Goal: Task Accomplishment & Management: Manage account settings

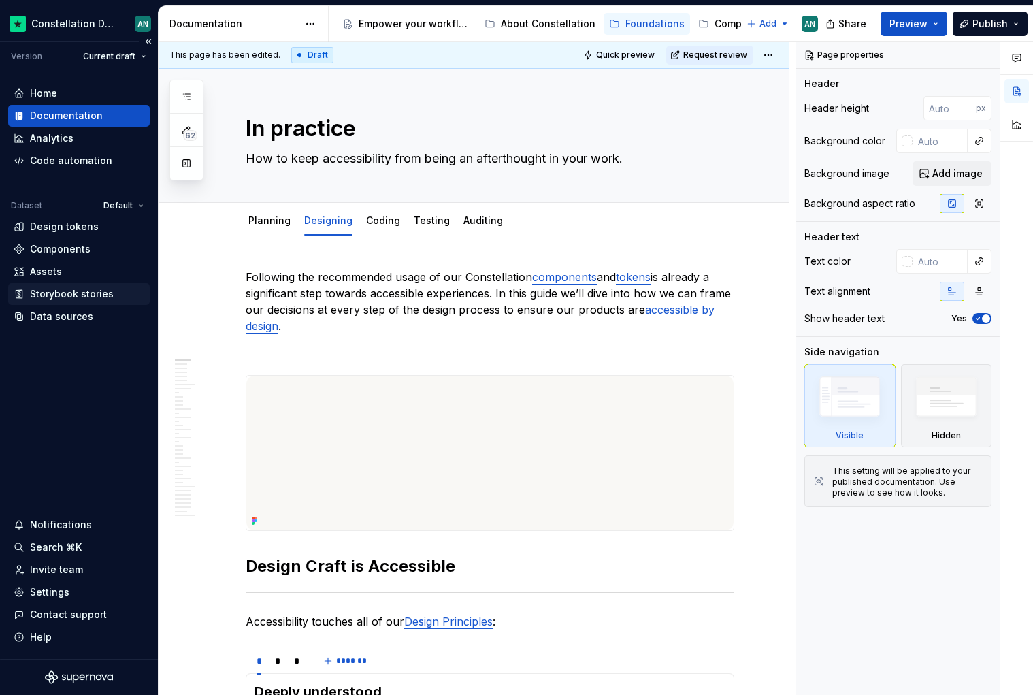
click at [68, 295] on div "Storybook stories" at bounding box center [72, 294] width 84 height 14
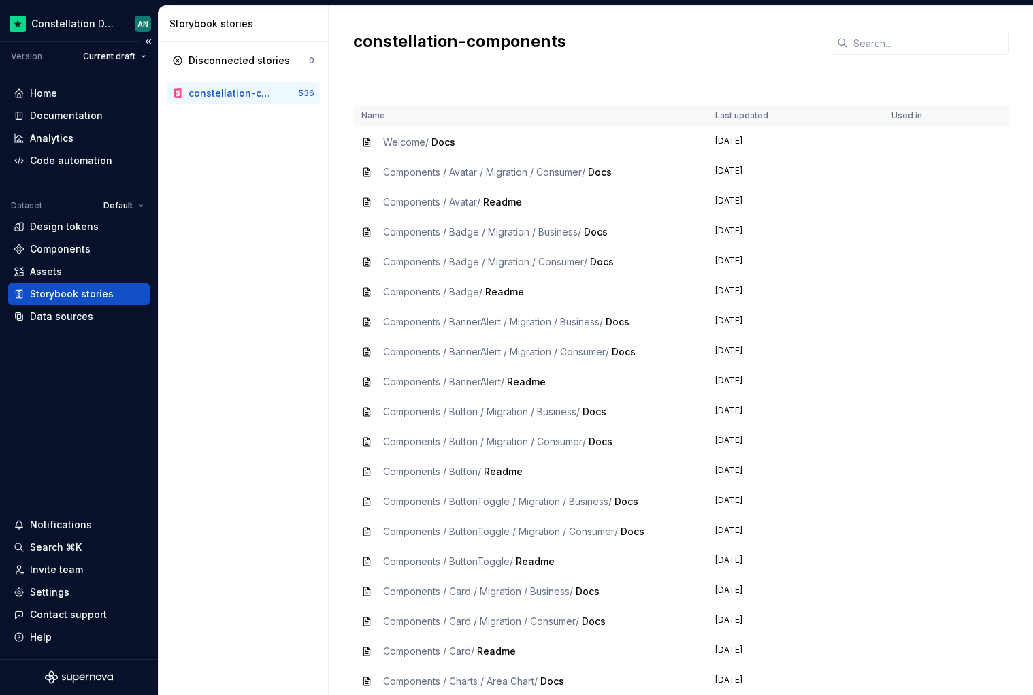
click at [93, 291] on div "Storybook stories" at bounding box center [72, 294] width 84 height 14
click at [59, 591] on div "Settings" at bounding box center [49, 592] width 39 height 14
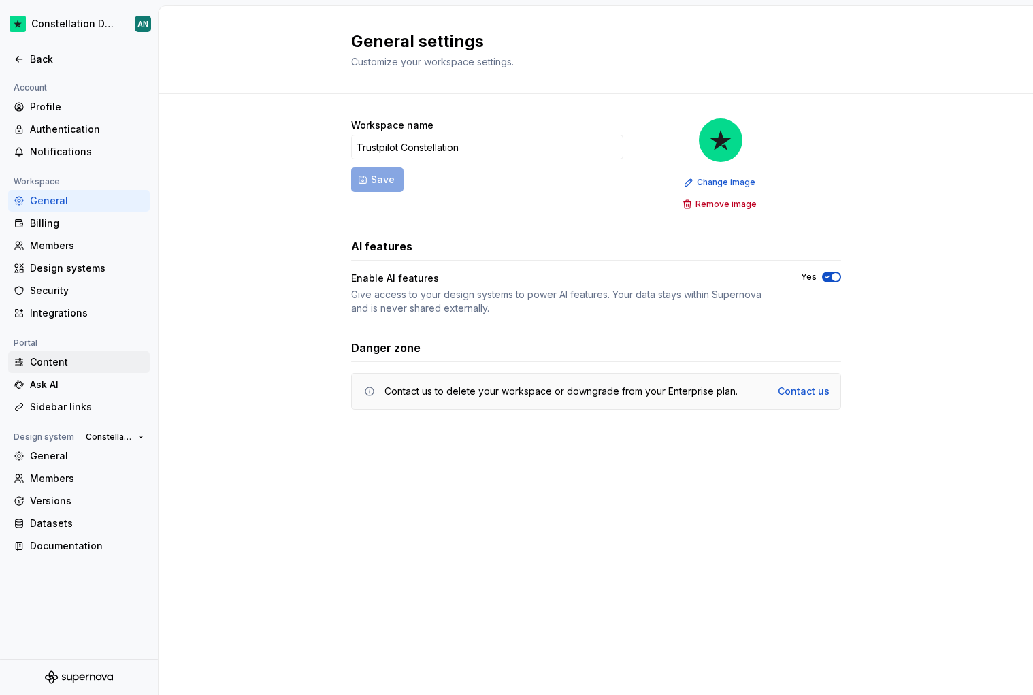
click at [62, 368] on div "Content" at bounding box center [87, 362] width 114 height 14
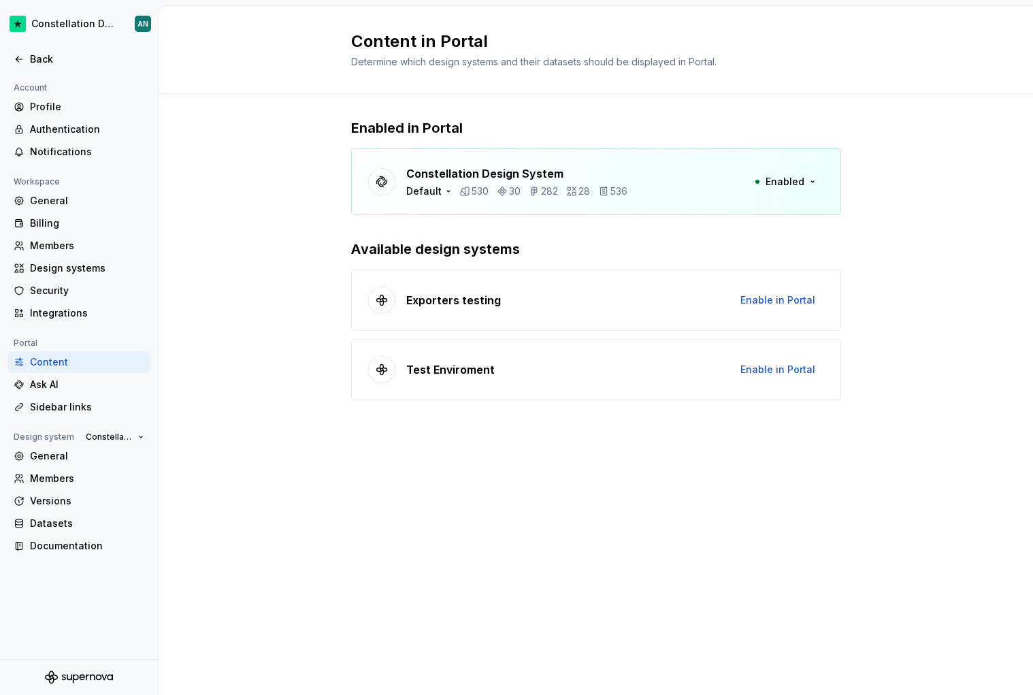
drag, startPoint x: 803, startPoint y: 183, endPoint x: 658, endPoint y: 204, distance: 146.5
click at [658, 204] on div "Constellation Design System Default 530 30 282 28 536 Enabled" at bounding box center [596, 181] width 490 height 67
click at [671, 190] on div "Constellation Design System Default 530 30 282 28 536 Enabled" at bounding box center [596, 181] width 490 height 67
click at [445, 193] on icon "button" at bounding box center [448, 191] width 11 height 11
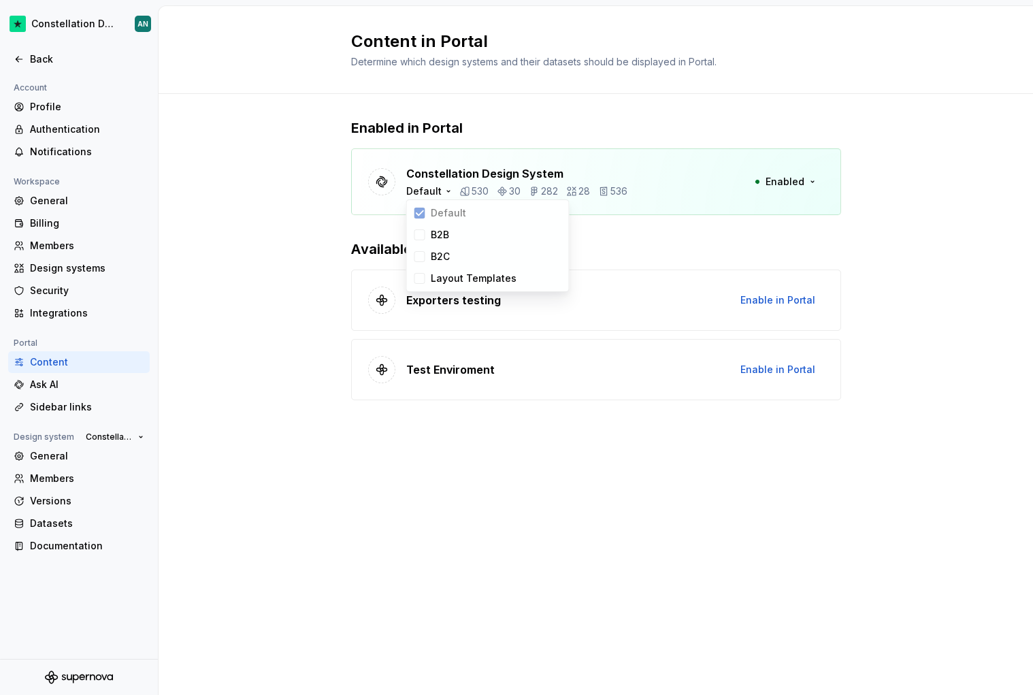
click at [455, 172] on p "Constellation Design System" at bounding box center [516, 173] width 221 height 16
click at [467, 162] on div "Constellation Design System Default 530 30 282 28 536 Enabled" at bounding box center [596, 181] width 490 height 67
click at [547, 487] on div "Content in Portal Determine which design systems and their datasets should be d…" at bounding box center [596, 350] width 875 height 689
click at [68, 381] on div "Ask AI" at bounding box center [87, 385] width 114 height 14
type textarea "*"
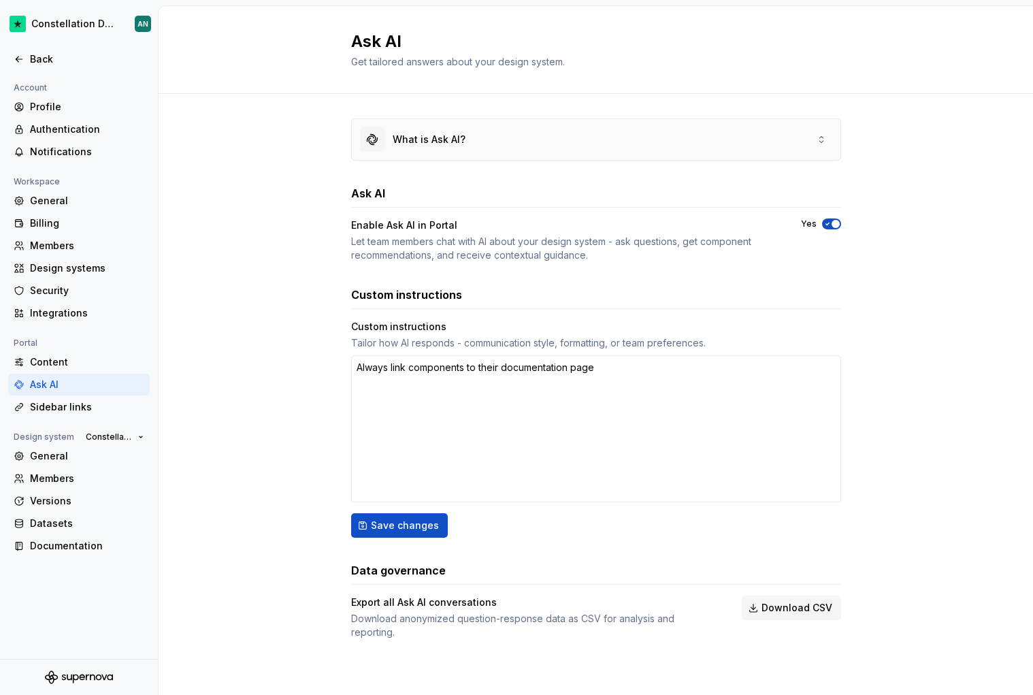
click at [701, 144] on div "What is Ask AI?" at bounding box center [596, 139] width 489 height 41
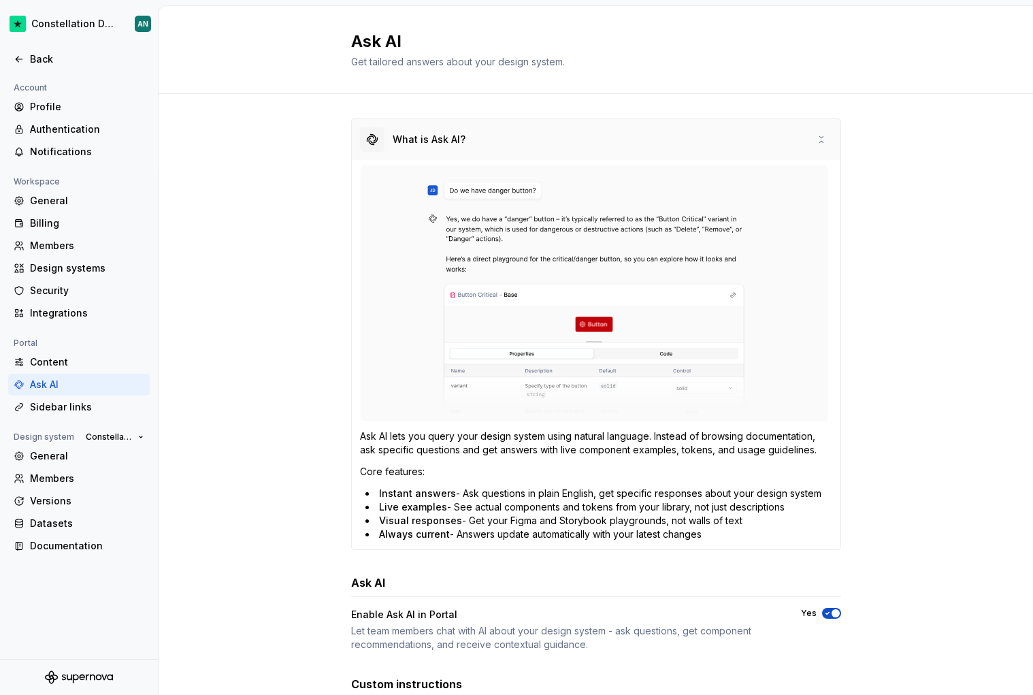
click at [699, 144] on div "What is Ask AI?" at bounding box center [596, 139] width 489 height 41
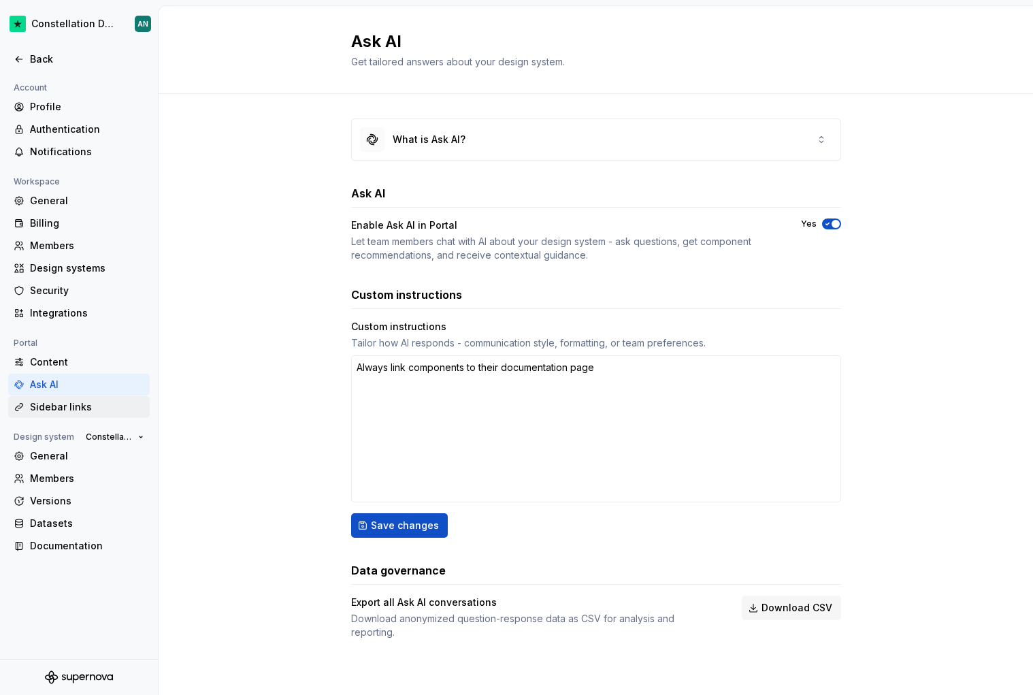
click at [68, 408] on div "Sidebar links" at bounding box center [87, 407] width 114 height 14
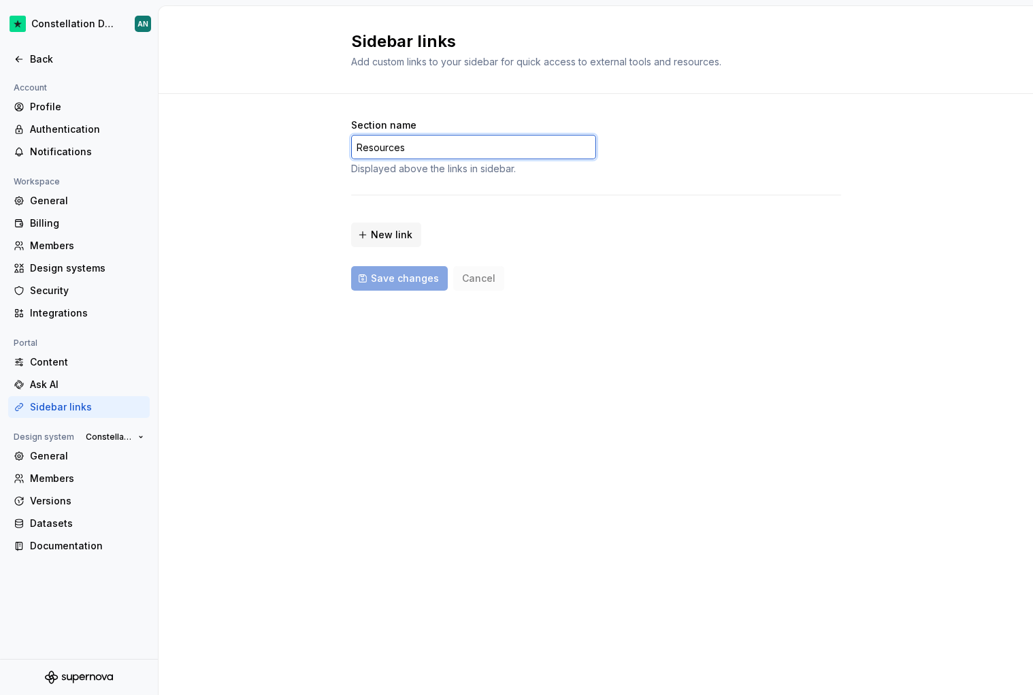
click at [406, 154] on input "Resources" at bounding box center [473, 147] width 245 height 25
click at [302, 199] on div "Section name Resources Displayed above the links in sidebar. New link Save chan…" at bounding box center [596, 218] width 875 height 248
click at [475, 177] on div "Section name Resources Displayed above the links in sidebar. New link Save chan…" at bounding box center [596, 204] width 490 height 172
click at [391, 231] on span "New link" at bounding box center [392, 235] width 42 height 14
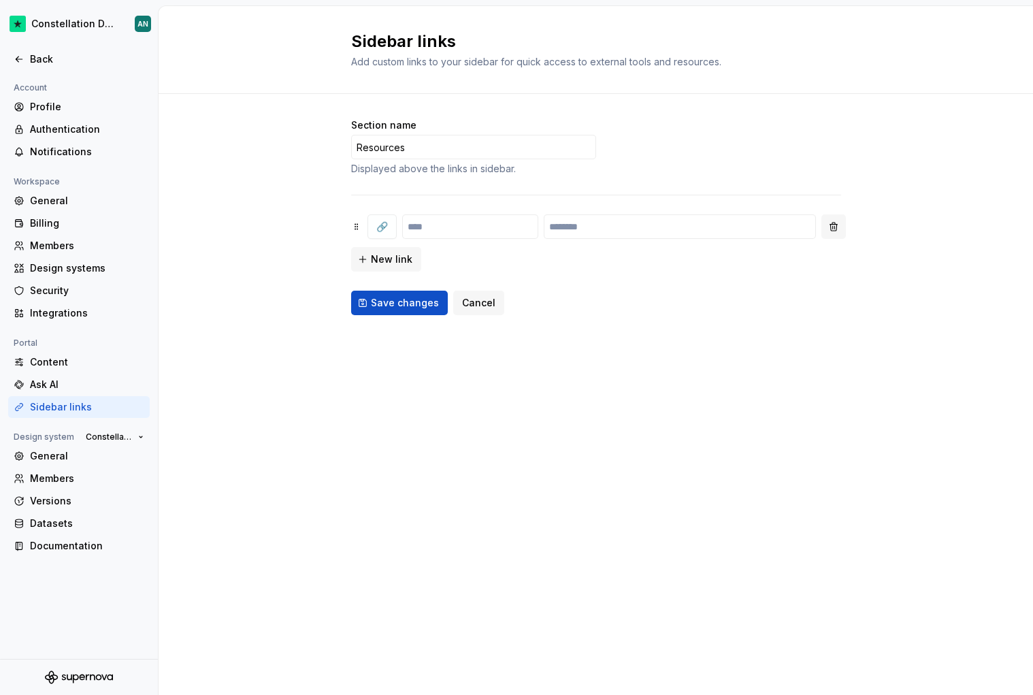
click at [829, 228] on button "button" at bounding box center [834, 226] width 25 height 25
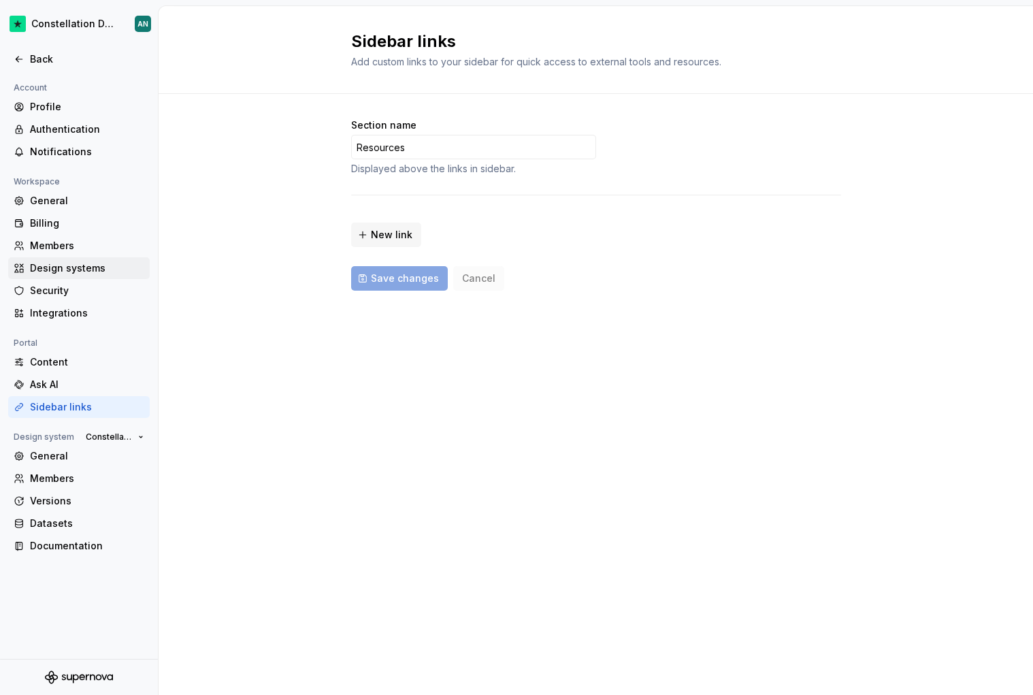
click at [67, 270] on div "Design systems" at bounding box center [87, 268] width 114 height 14
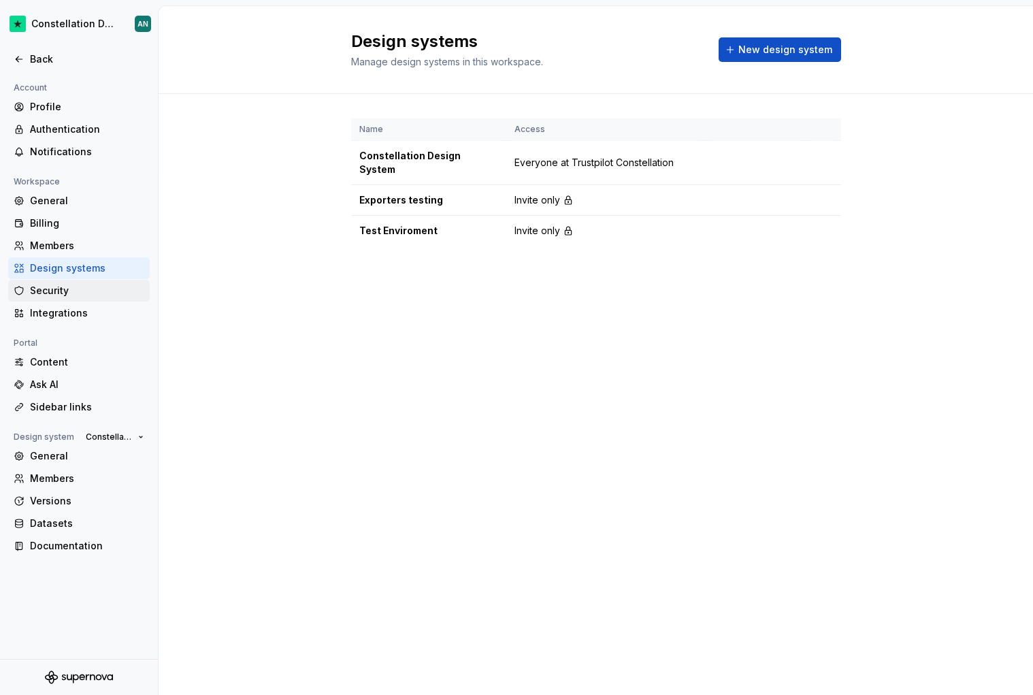
click at [88, 290] on div "Security" at bounding box center [87, 291] width 114 height 14
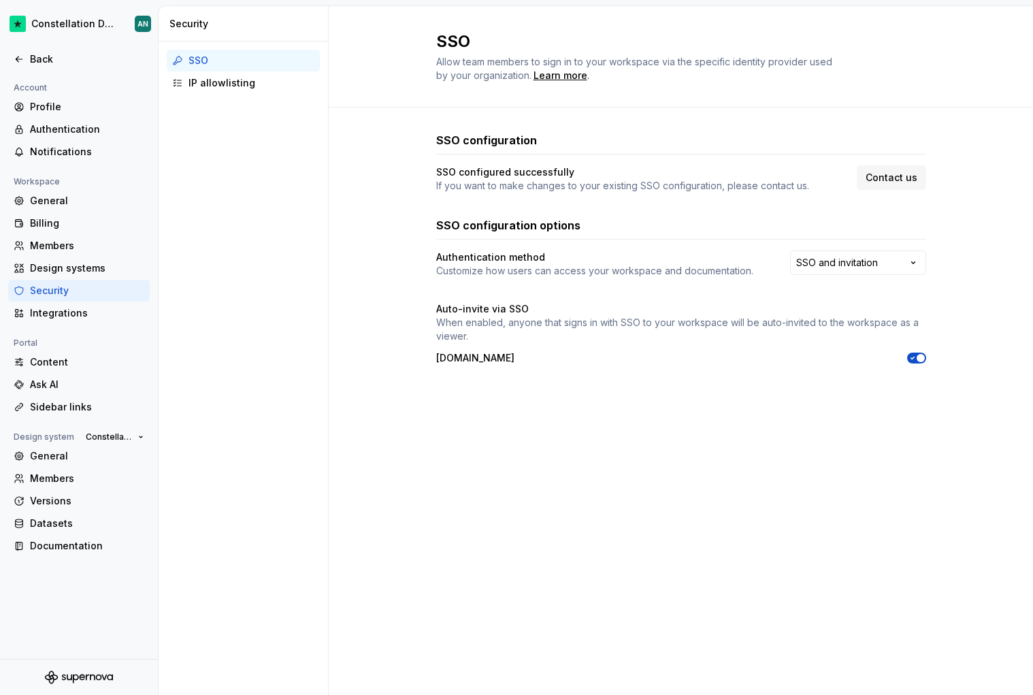
click at [58, 287] on div "Security" at bounding box center [87, 291] width 114 height 14
click at [25, 55] on div "Back" at bounding box center [79, 59] width 131 height 14
